Goal: Find specific page/section: Locate a particular part of the current website

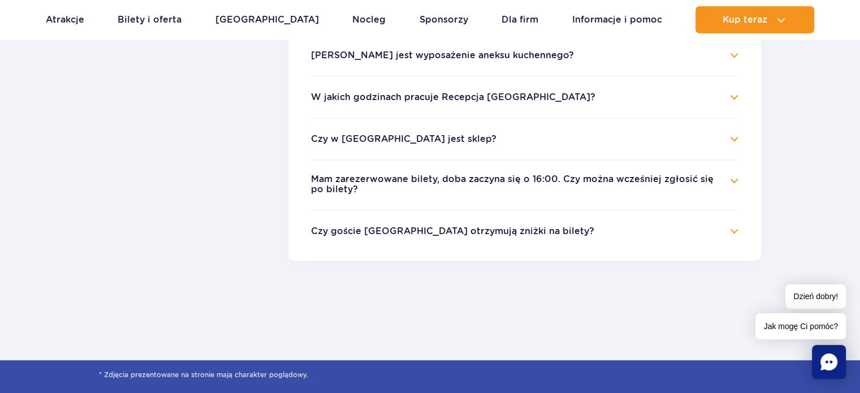
scroll to position [509, 0]
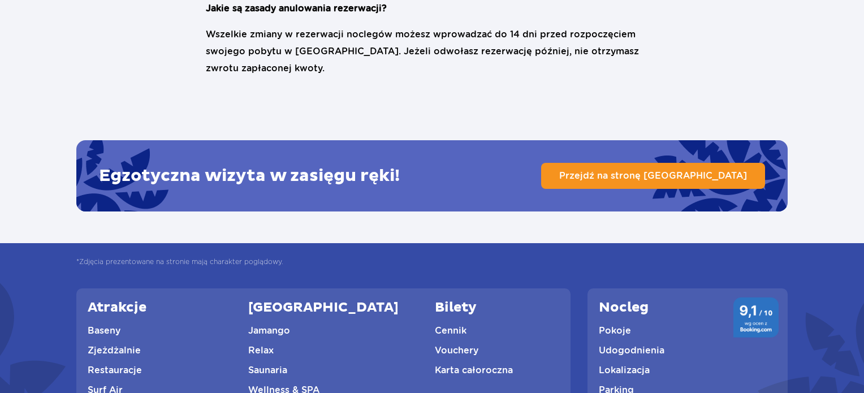
scroll to position [2769, 0]
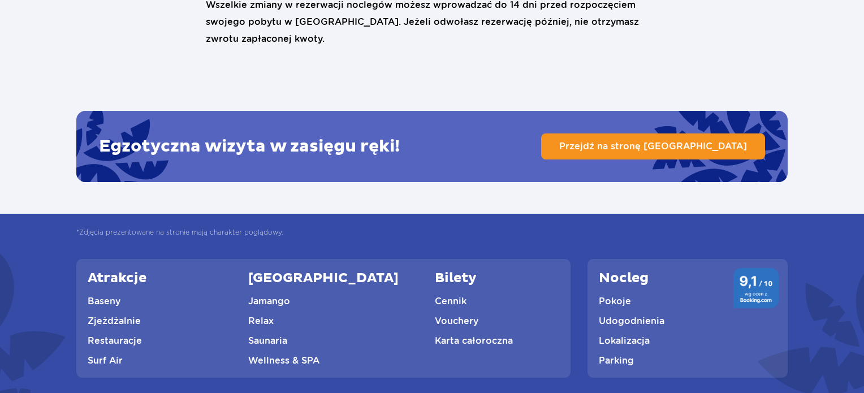
click at [599, 335] on link "Lokalizacja" at bounding box center [624, 340] width 51 height 11
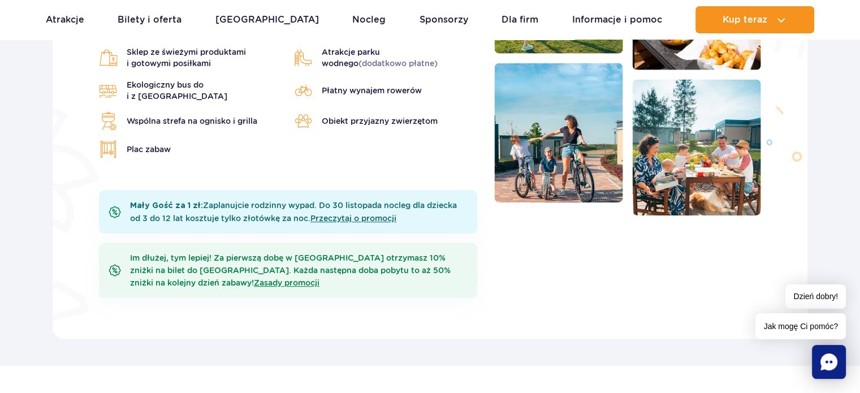
scroll to position [452, 0]
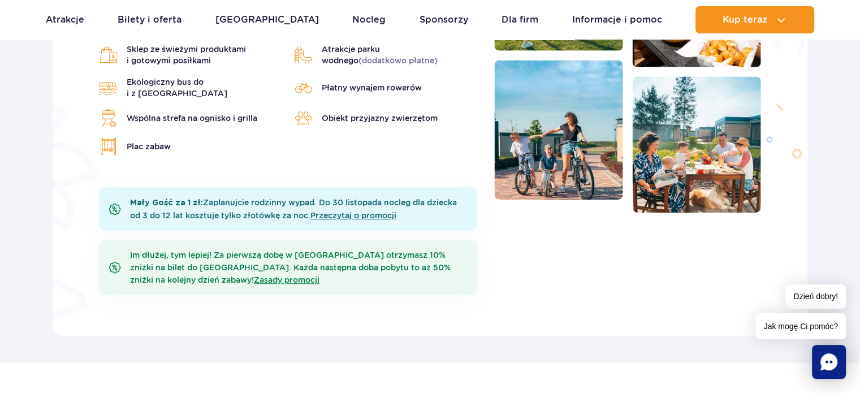
click at [689, 123] on img at bounding box center [696, 144] width 129 height 136
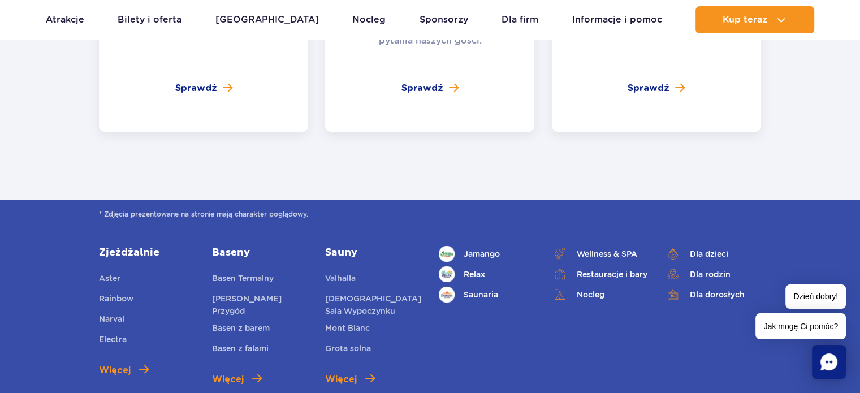
scroll to position [4295, 0]
